Goal: Task Accomplishment & Management: Manage account settings

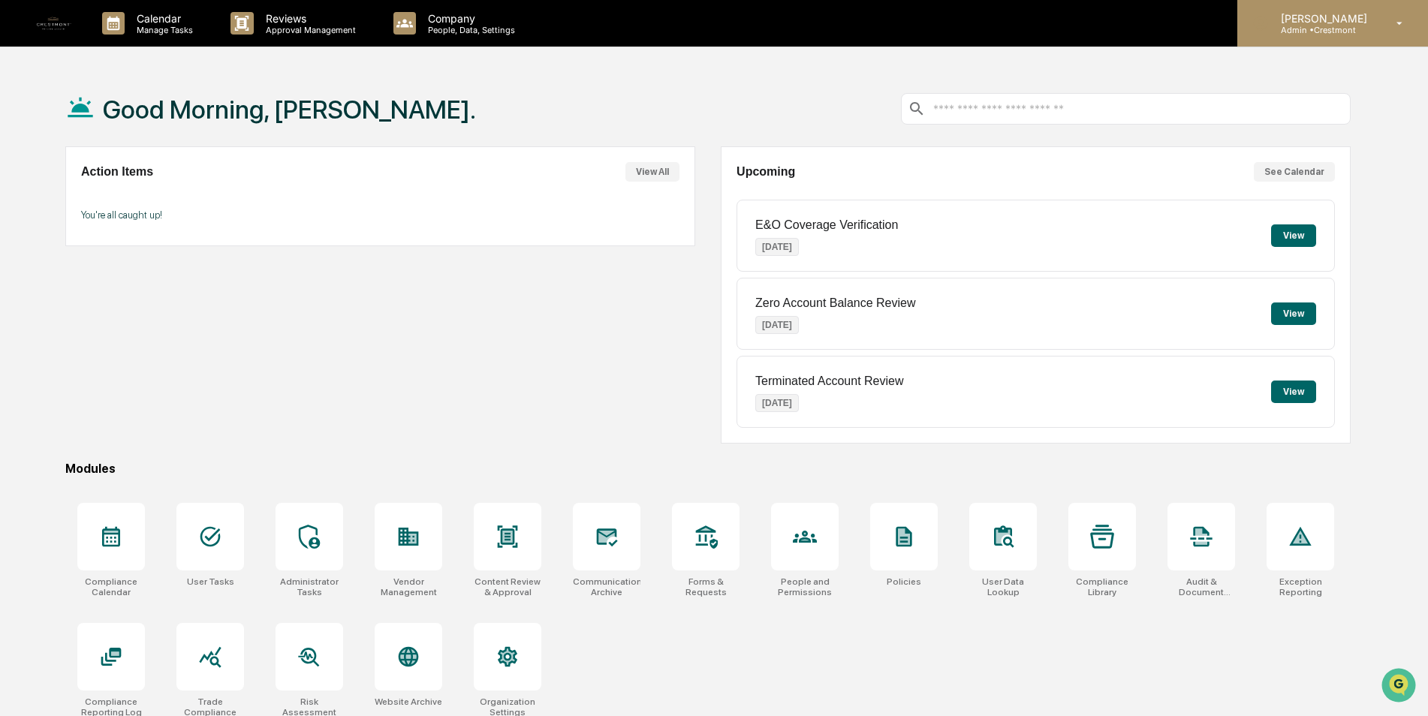
click at [1366, 15] on p "[PERSON_NAME]" at bounding box center [1322, 18] width 106 height 13
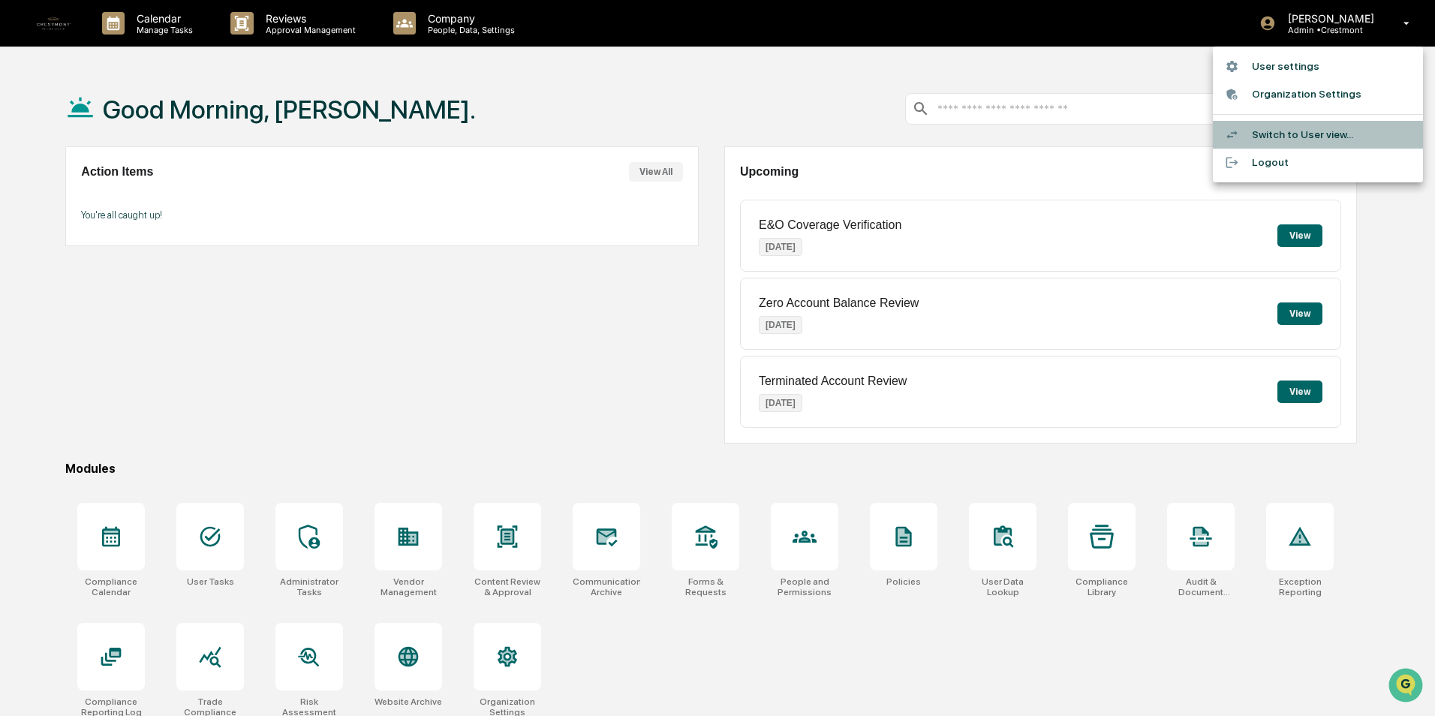
click at [1302, 140] on li "Switch to User view..." at bounding box center [1318, 135] width 210 height 28
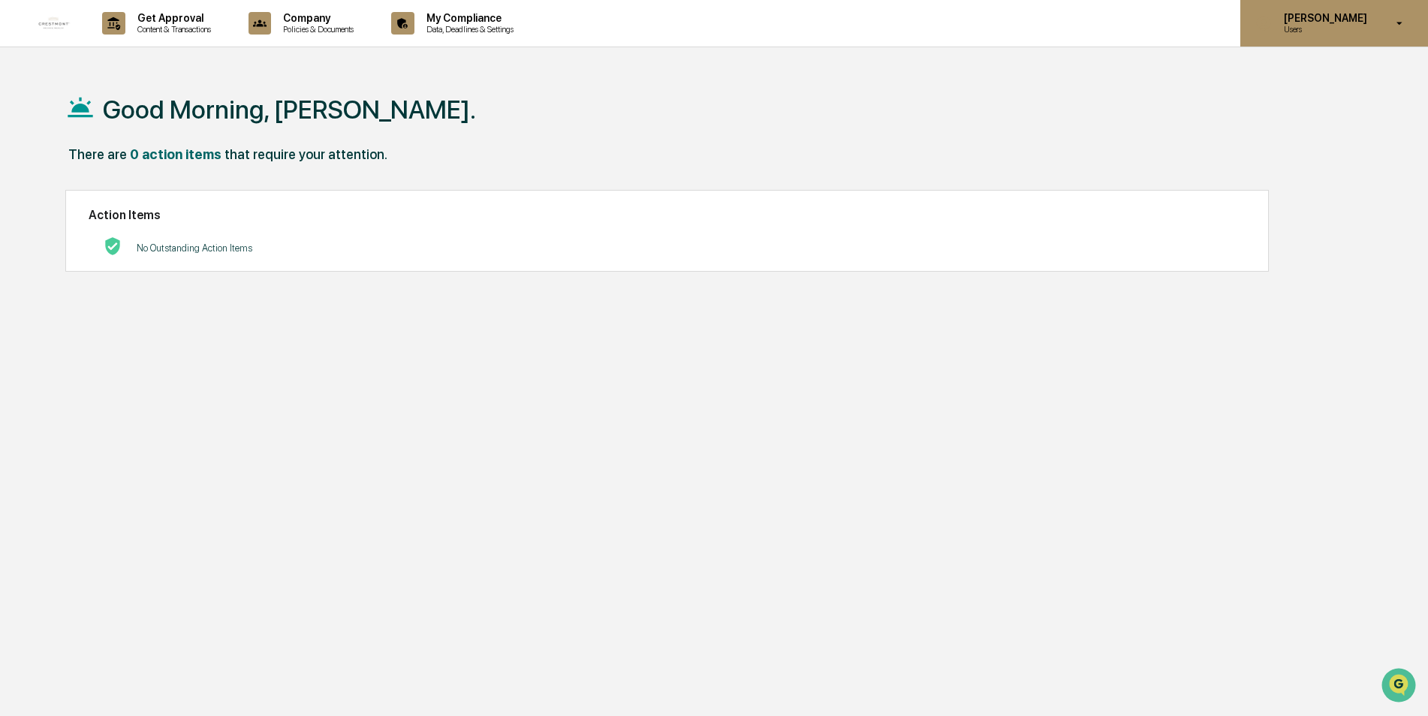
click at [1316, 26] on p "Users" at bounding box center [1323, 29] width 103 height 11
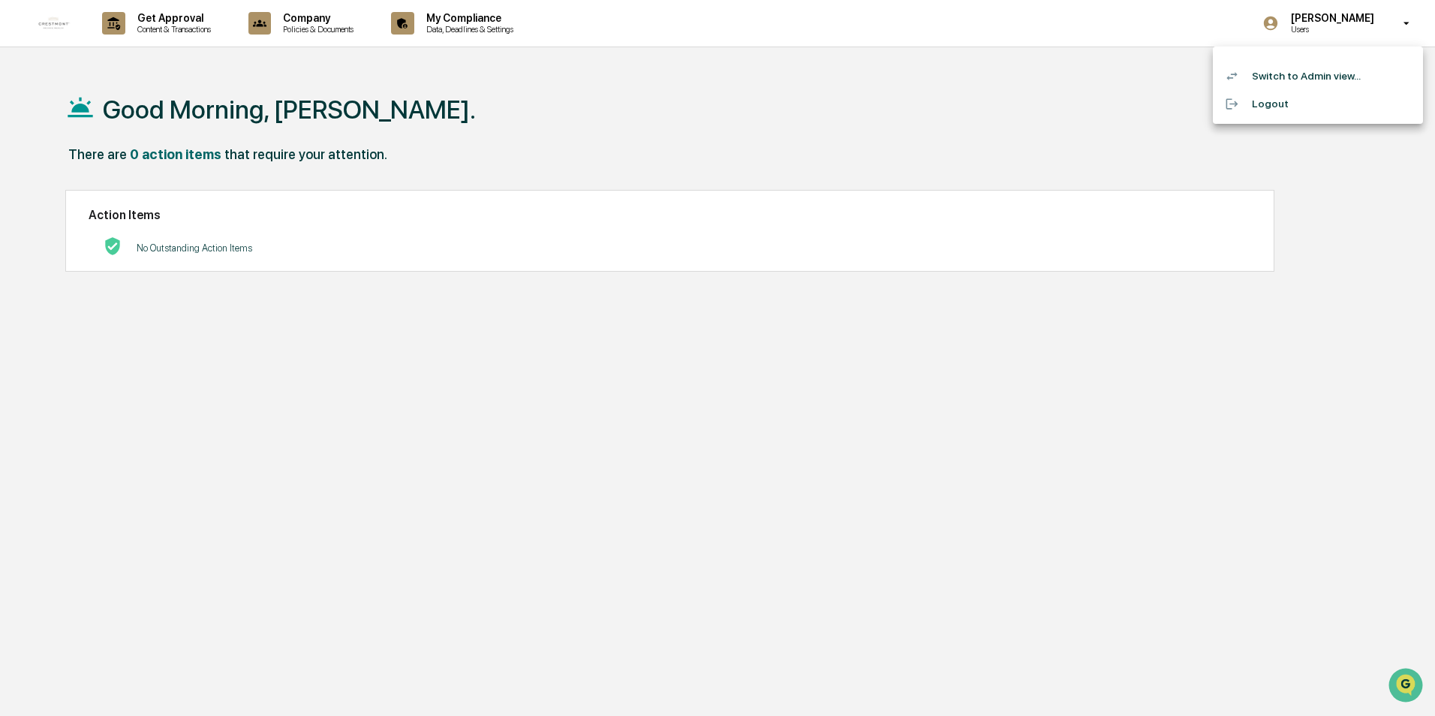
drag, startPoint x: 556, startPoint y: 105, endPoint x: 140, endPoint y: 247, distance: 438.7
click at [547, 116] on div at bounding box center [717, 358] width 1435 height 716
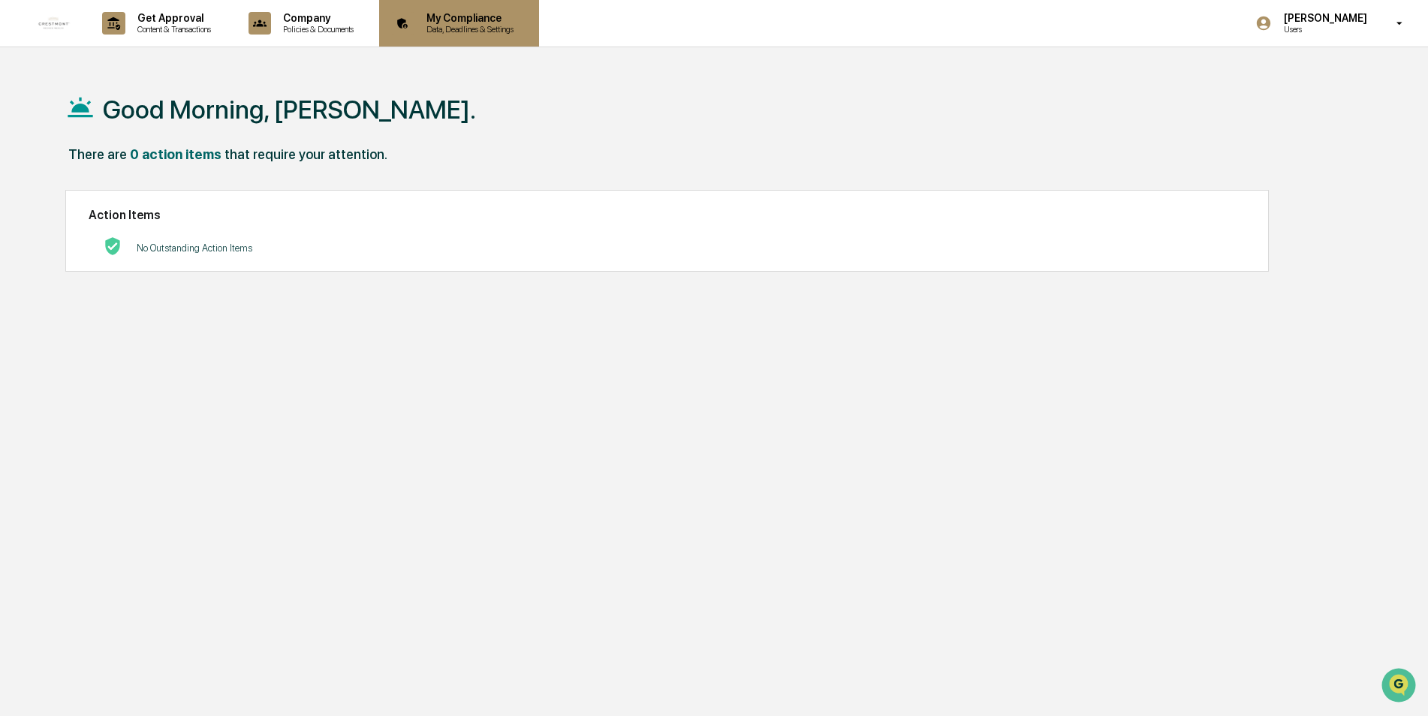
click at [467, 23] on p "My Compliance" at bounding box center [467, 18] width 107 height 12
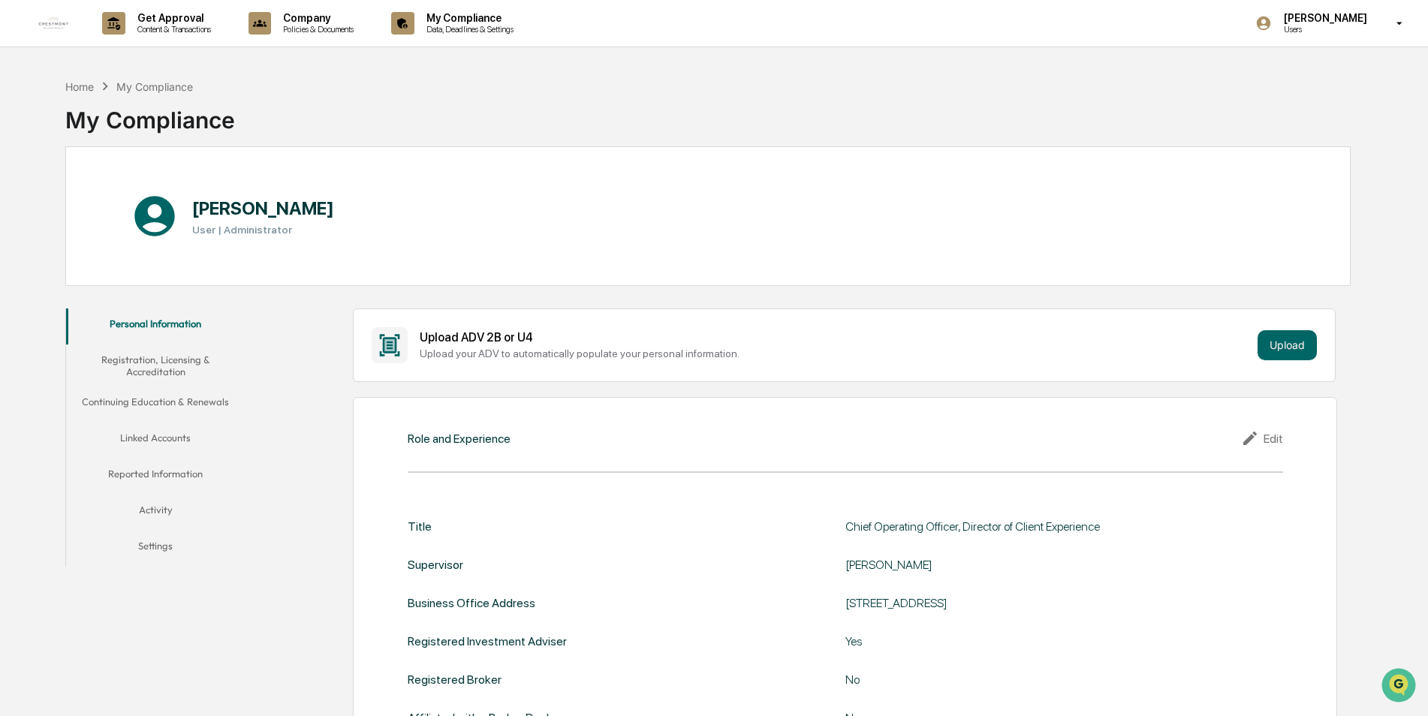
click at [182, 467] on button "Reported Information" at bounding box center [155, 477] width 179 height 36
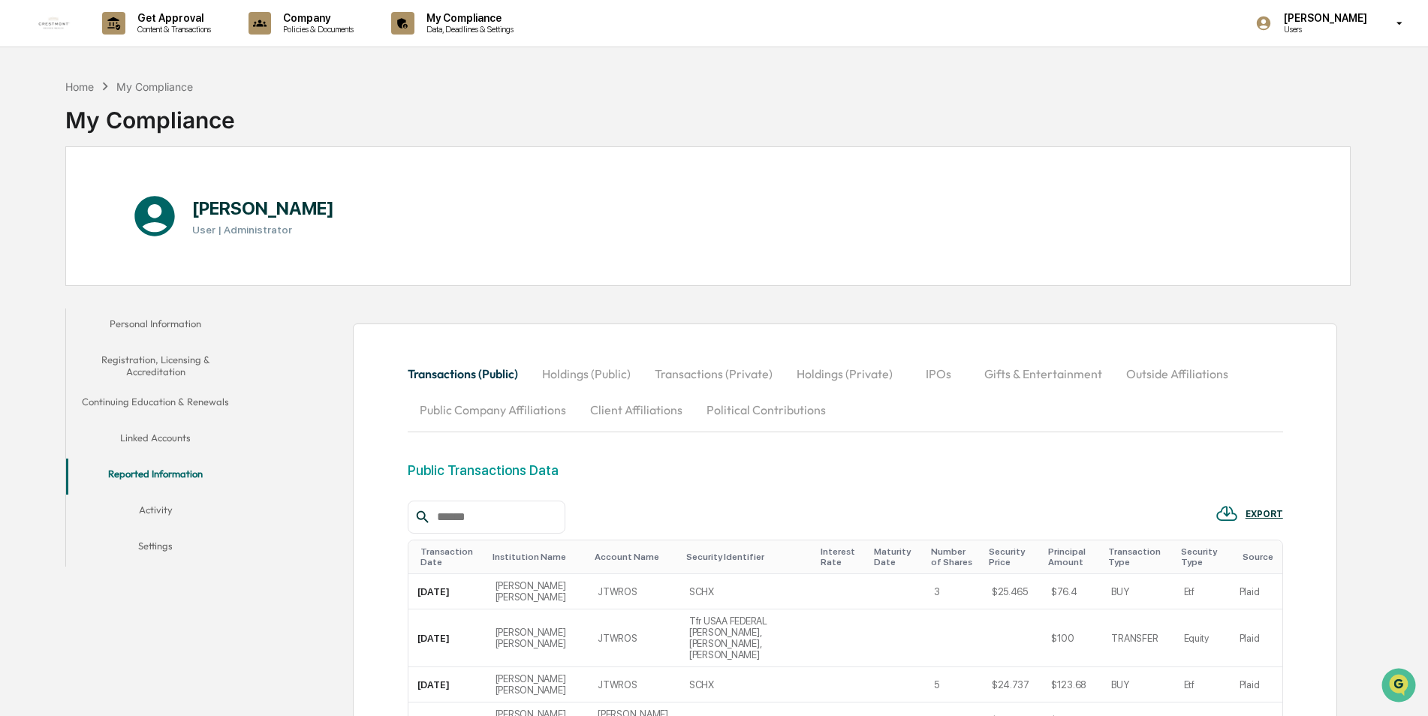
click at [172, 401] on button "Continuing Education & Renewals" at bounding box center [155, 405] width 179 height 36
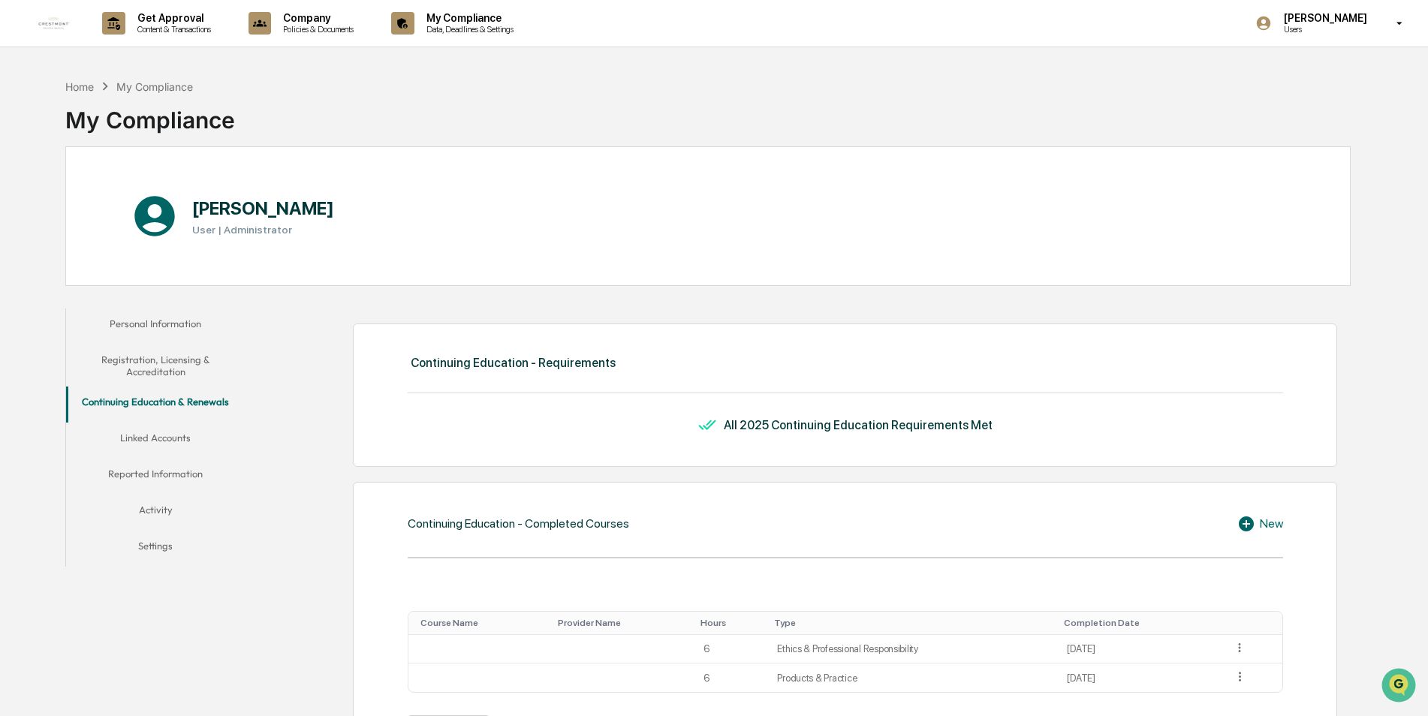
click at [170, 368] on button "Registration, Licensing & Accreditation" at bounding box center [155, 366] width 179 height 43
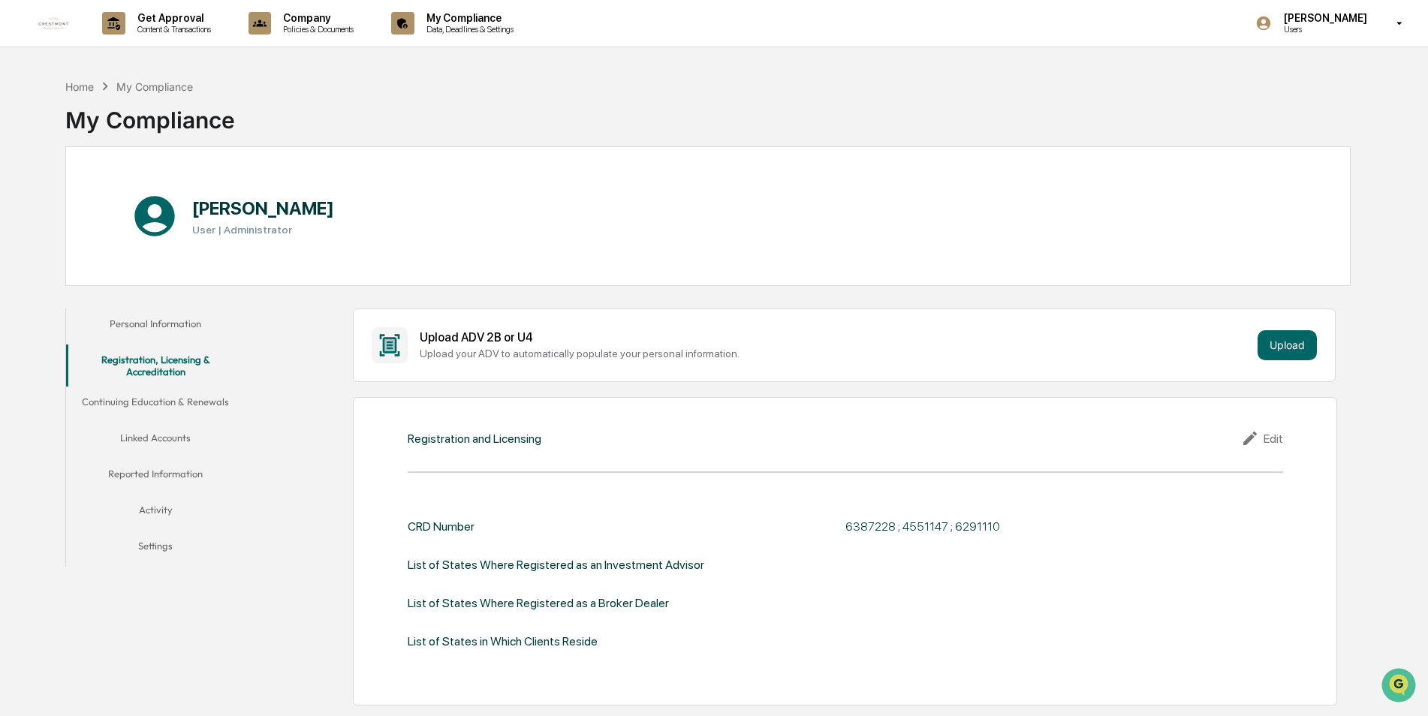
click at [146, 316] on button "Personal Information" at bounding box center [155, 327] width 179 height 36
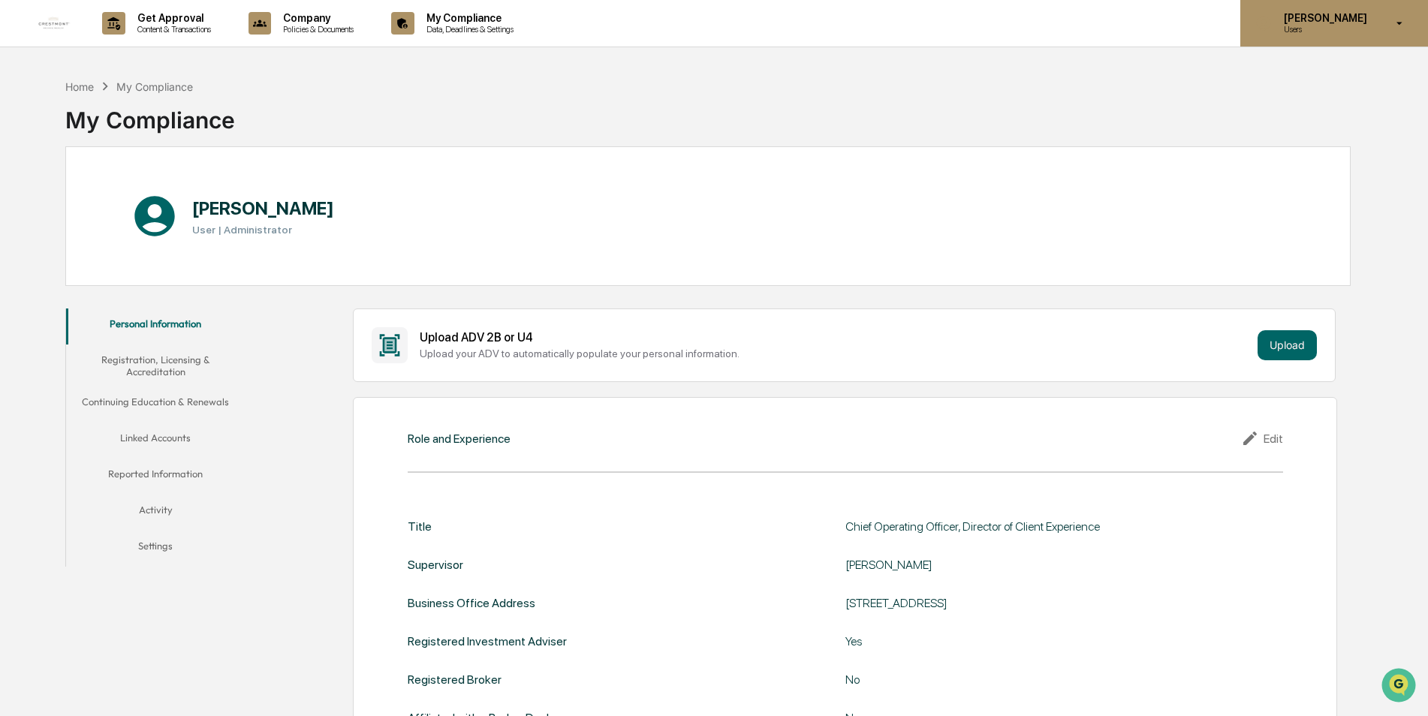
click at [1363, 17] on p "[PERSON_NAME]" at bounding box center [1323, 18] width 103 height 12
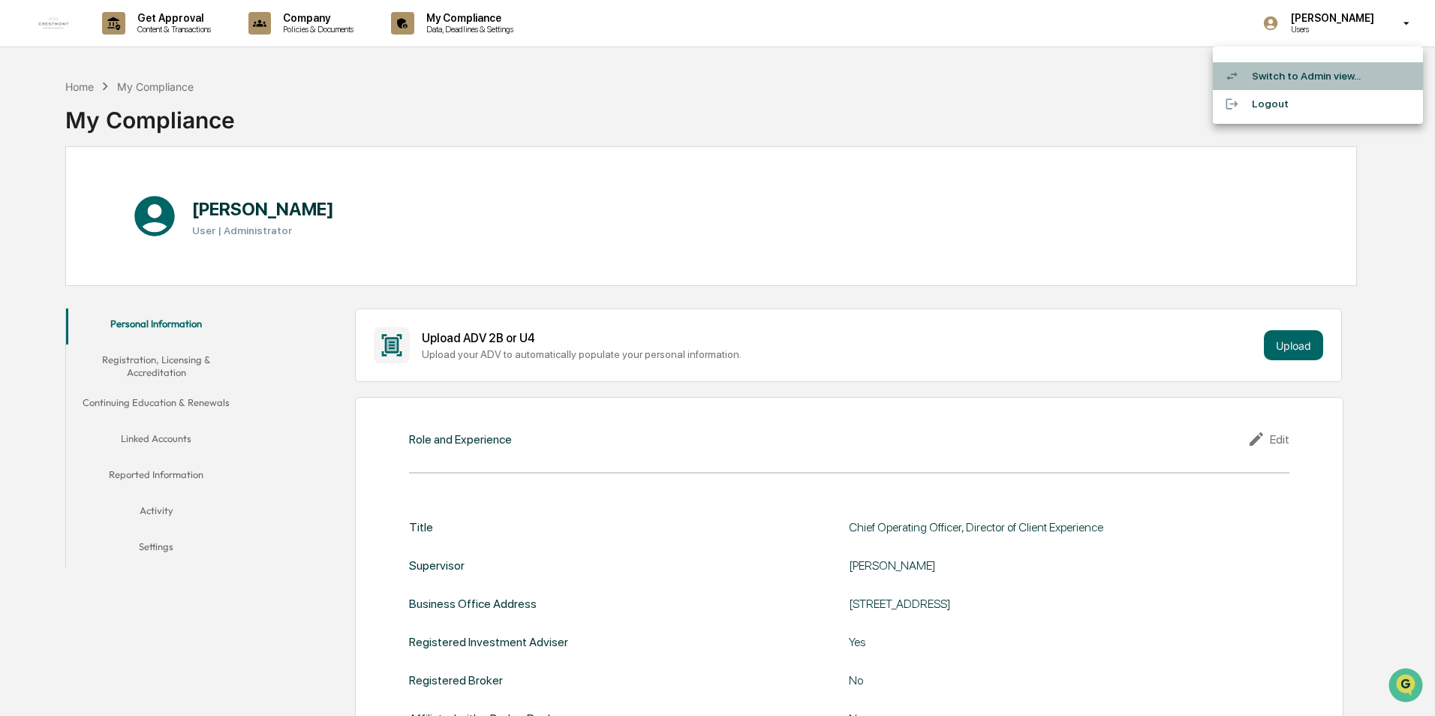
click at [1327, 79] on li "Switch to Admin view..." at bounding box center [1318, 76] width 210 height 28
